Goal: Obtain resource: Download file/media

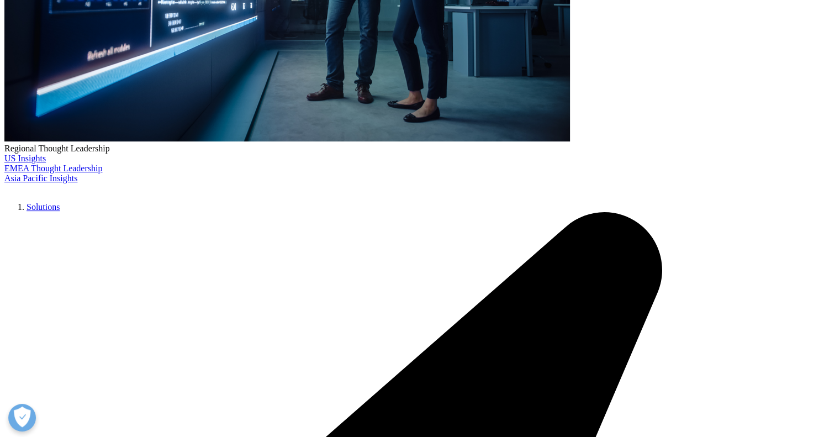
scroll to position [368, 0]
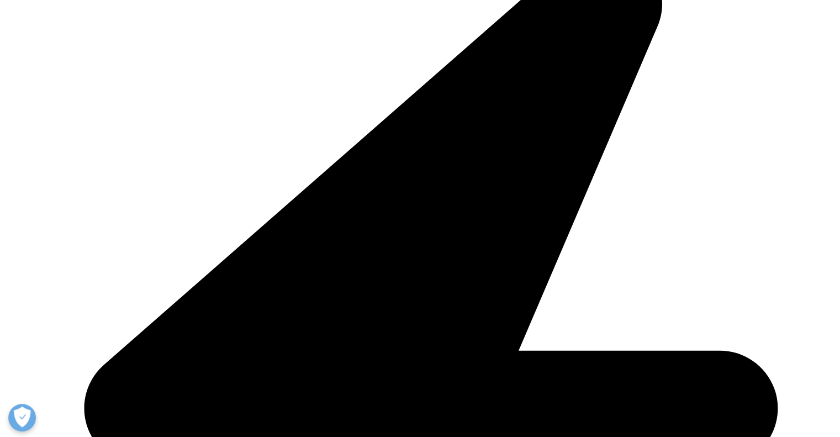
scroll to position [670, 0]
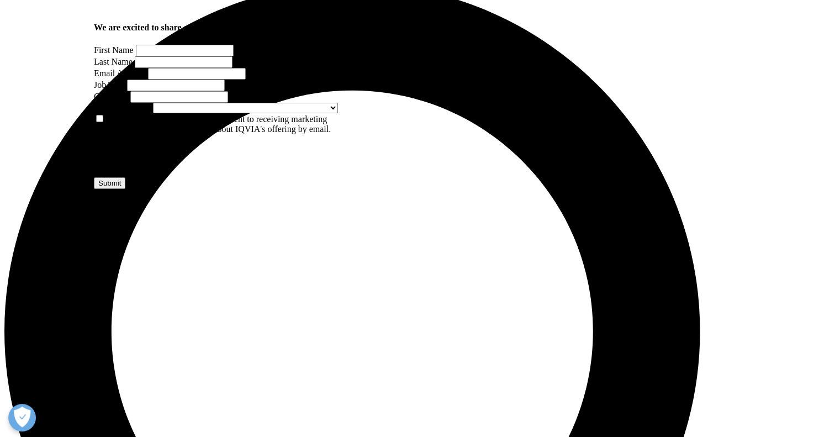
scroll to position [866, 0]
click at [185, 56] on input "First Name" at bounding box center [185, 51] width 98 height 12
type input "Subhanjan"
type input "B"
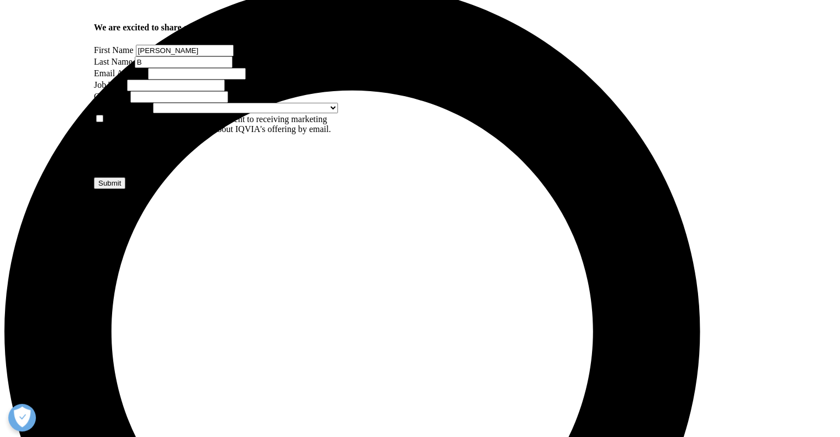
type input "subhanjan.bhattacharya1011@gmail.com"
select select "India"
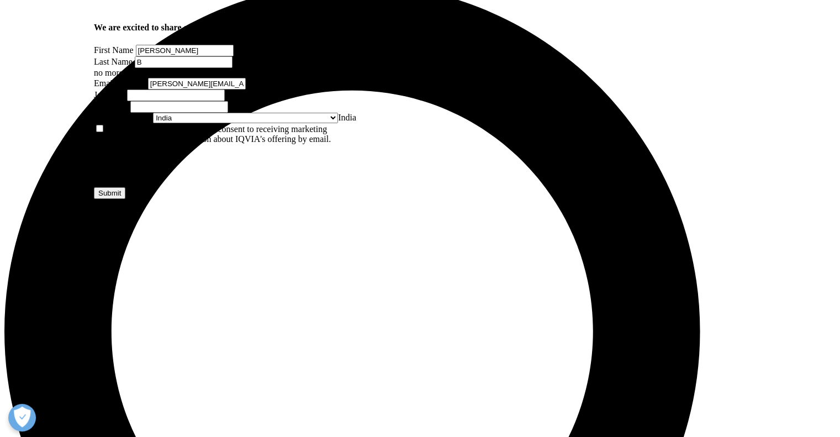
scroll to position [464, 268]
click at [132, 66] on label "Last Name" at bounding box center [113, 61] width 39 height 9
click at [232, 68] on input "B" at bounding box center [184, 62] width 98 height 12
drag, startPoint x: 263, startPoint y: 114, endPoint x: 266, endPoint y: 130, distance: 16.3
click at [266, 78] on div "Last Name B Last Name must have at least 2 and no more than 40 characters." at bounding box center [228, 67] width 268 height 22
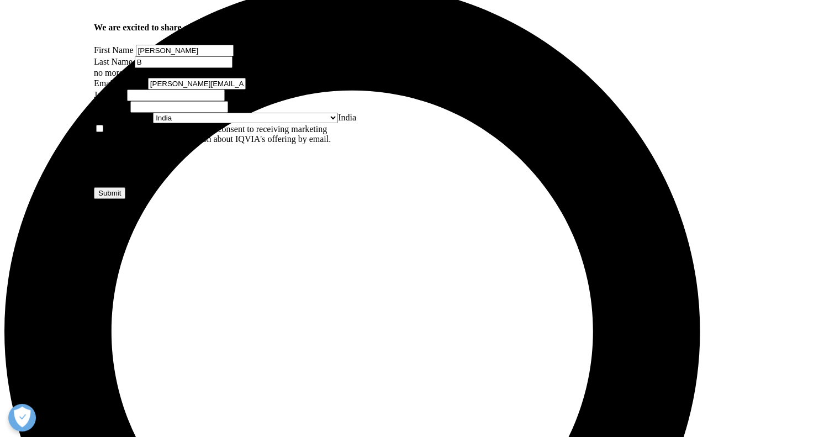
click at [232, 68] on input "B" at bounding box center [184, 62] width 98 height 12
type input "Bhattacharya"
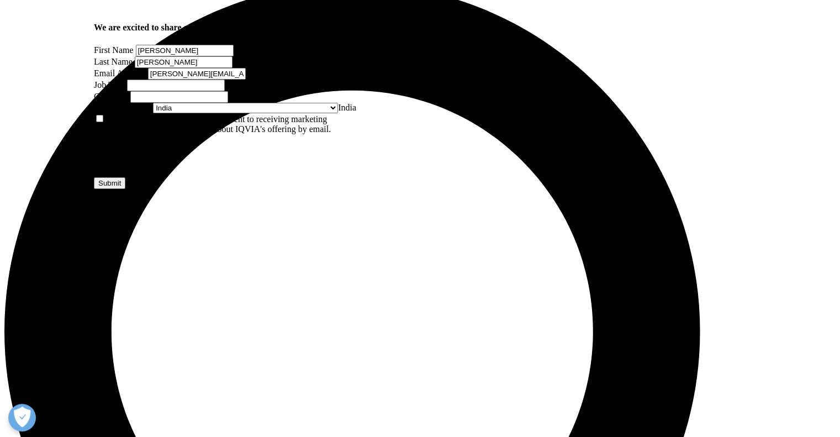
scroll to position [427, 268]
click at [225, 91] on input "Job Title" at bounding box center [176, 85] width 98 height 12
type input "Advisor"
click at [198, 103] on input "Company" at bounding box center [179, 97] width 98 height 12
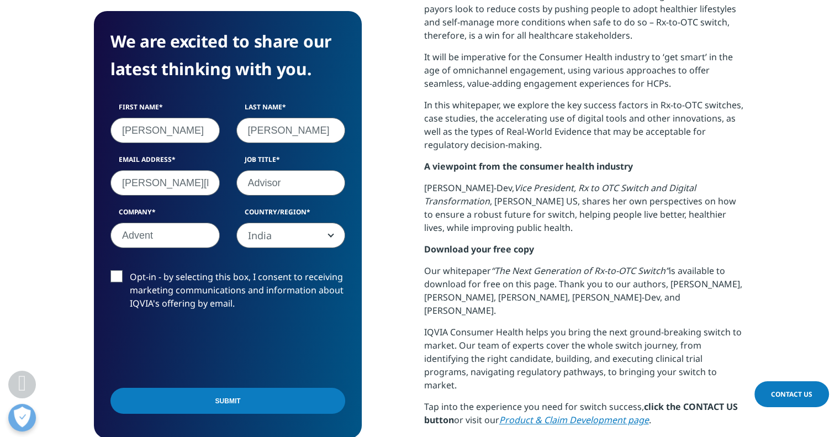
type input "Advent International"
click at [116, 275] on label "Opt-in - by selecting this box, I consent to receiving marketing communications…" at bounding box center [227, 293] width 235 height 46
click at [130, 270] on input "Opt-in - by selecting this box, I consent to receiving marketing communications…" at bounding box center [130, 270] width 0 height 0
click at [115, 275] on label "Opt-in - by selecting this box, I consent to receiving marketing communications…" at bounding box center [227, 293] width 235 height 46
click at [130, 270] on input "Opt-in - by selecting this box, I consent to receiving marketing communications…" at bounding box center [130, 270] width 0 height 0
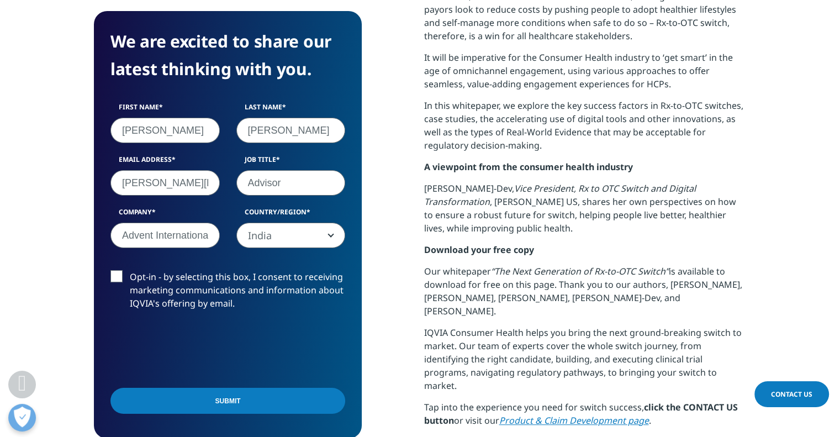
click at [245, 407] on input "Submit" at bounding box center [227, 401] width 235 height 26
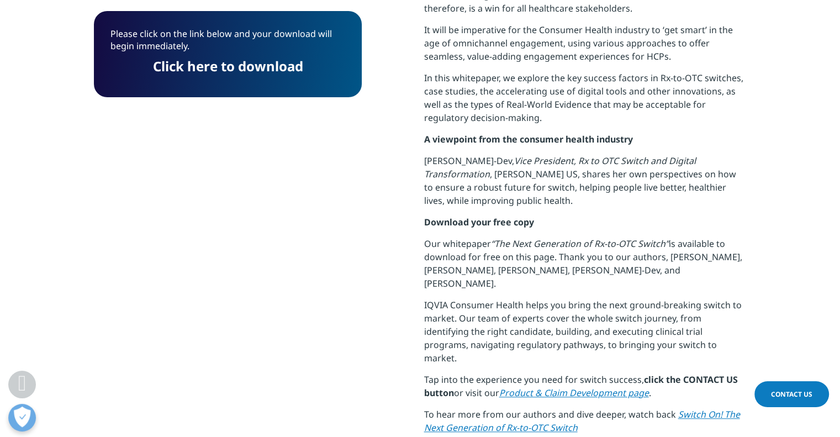
scroll to position [6, 6]
click at [222, 66] on link "Click here to download" at bounding box center [228, 66] width 150 height 18
